Goal: Task Accomplishment & Management: Complete application form

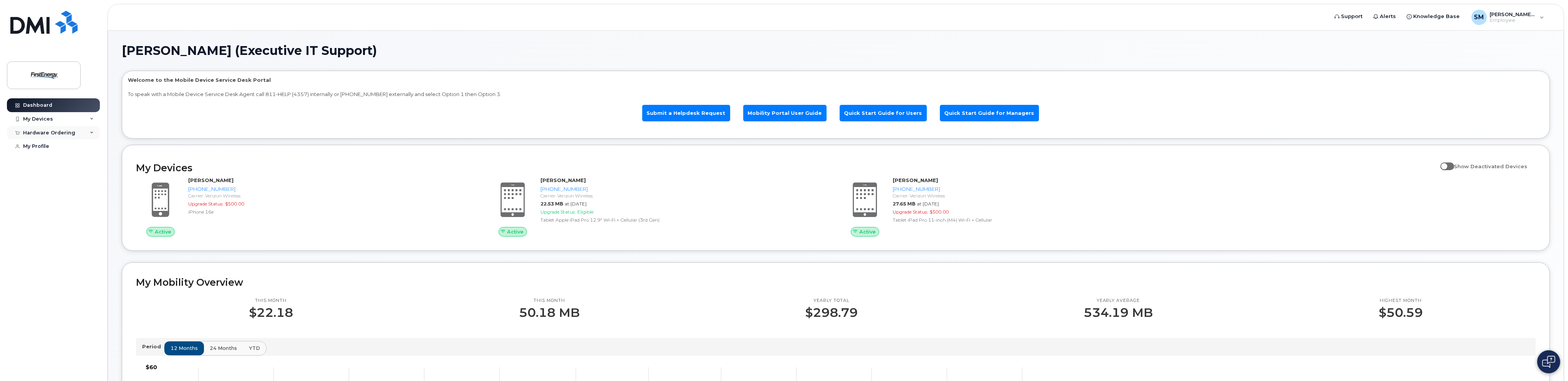
click at [61, 133] on div "Hardware Ordering" at bounding box center [49, 133] width 52 height 6
click at [46, 159] on div "New Order" at bounding box center [41, 161] width 29 height 7
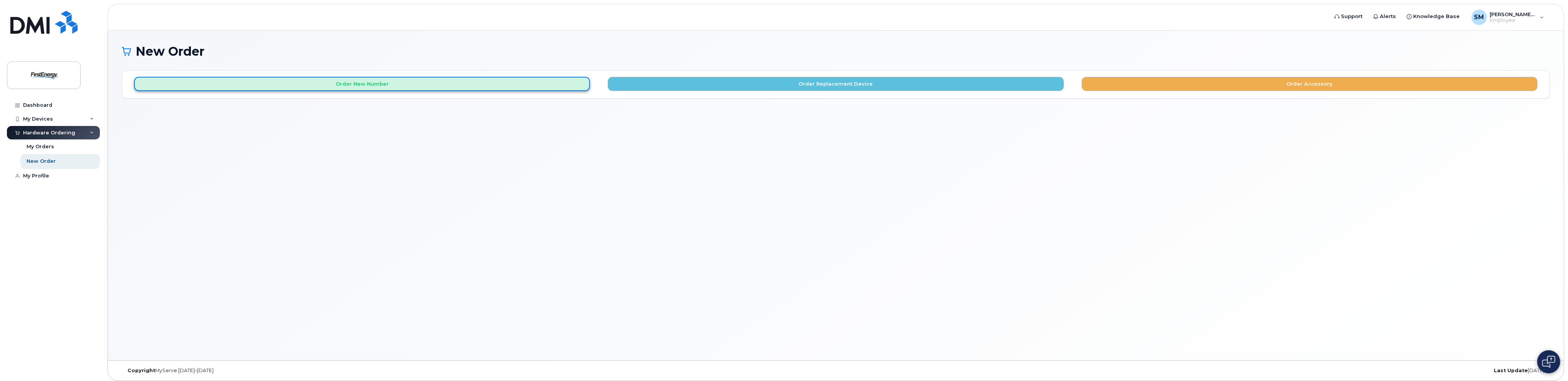
click at [457, 84] on button "Order New Number" at bounding box center [362, 83] width 456 height 14
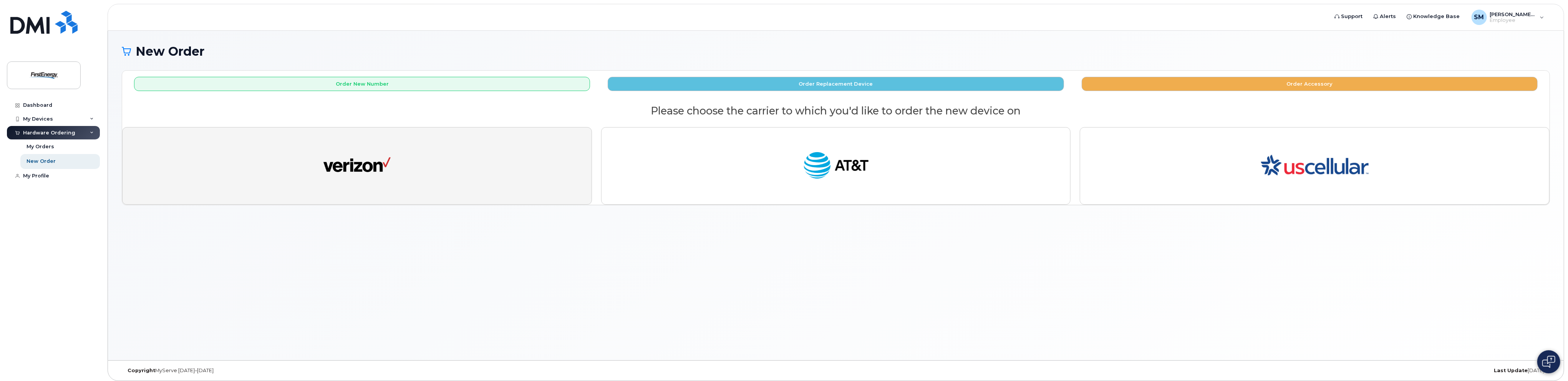
click at [466, 178] on button "button" at bounding box center [357, 166] width 470 height 77
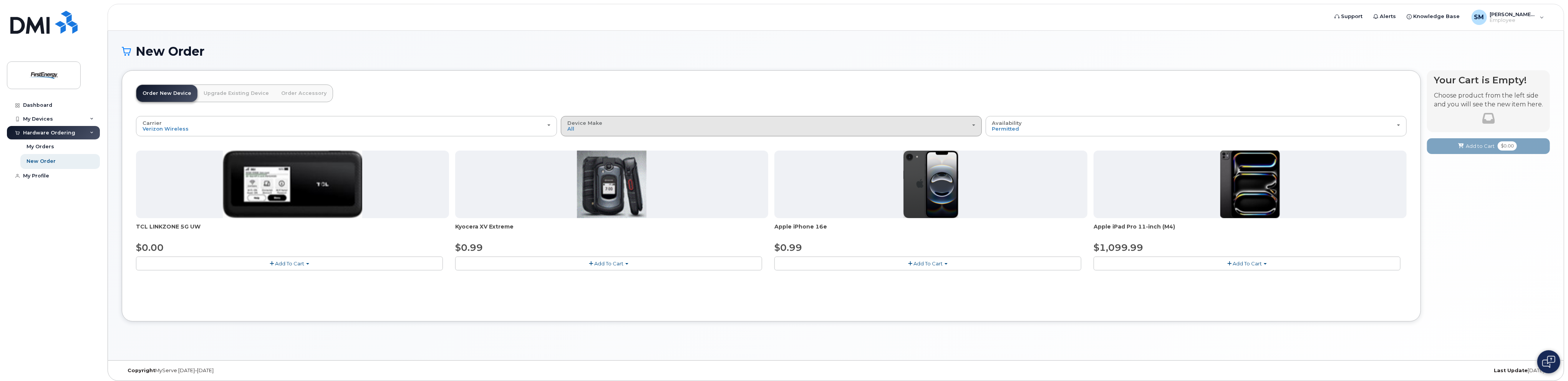
click at [578, 131] on button "Device Make All Cell Phone iPhone Modem Tablet" at bounding box center [771, 126] width 421 height 20
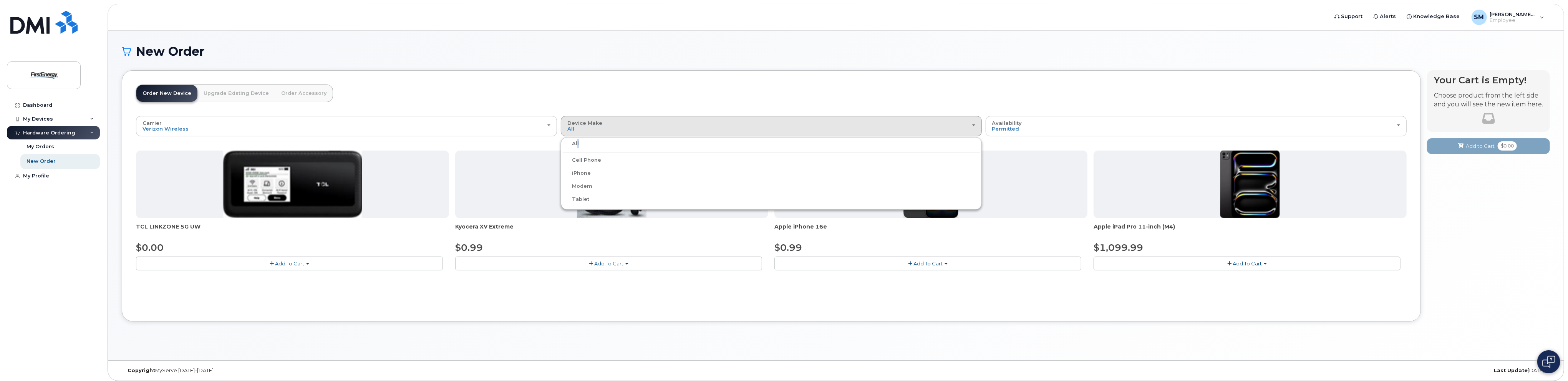
click at [576, 143] on label "All" at bounding box center [571, 143] width 16 height 9
click at [0, 0] on input "All" at bounding box center [0, 0] width 0 height 0
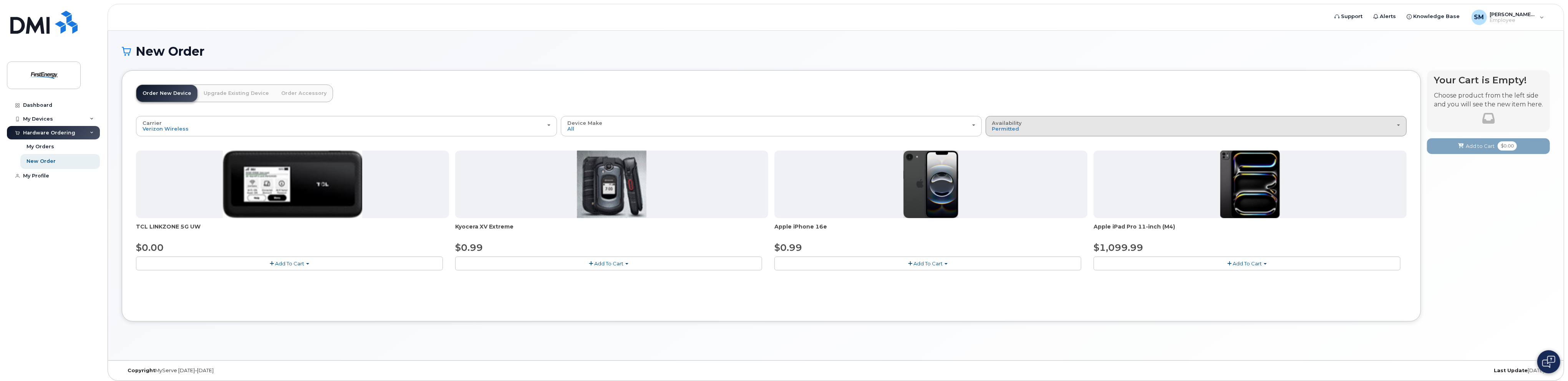
click at [1035, 128] on div "Availability Permitted All" at bounding box center [1196, 127] width 408 height 12
click at [1009, 158] on div "All" at bounding box center [1195, 156] width 417 height 9
click at [1071, 128] on div "Availability Permitted All" at bounding box center [1196, 127] width 408 height 12
click at [1000, 153] on label "All" at bounding box center [995, 156] width 16 height 9
click at [0, 0] on input "All" at bounding box center [0, 0] width 0 height 0
